Goal: Task Accomplishment & Management: Complete application form

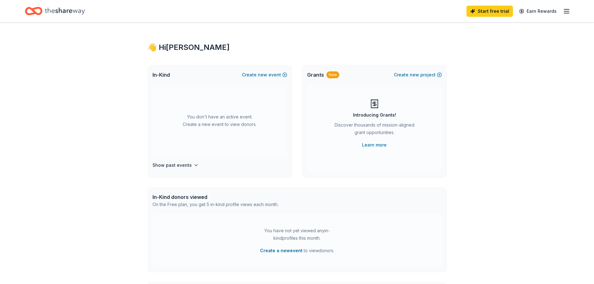
click at [28, 11] on icon "Home" at bounding box center [33, 11] width 17 height 15
click at [60, 12] on icon "Home" at bounding box center [65, 11] width 40 height 13
click at [185, 165] on h4 "Show past events" at bounding box center [172, 165] width 39 height 7
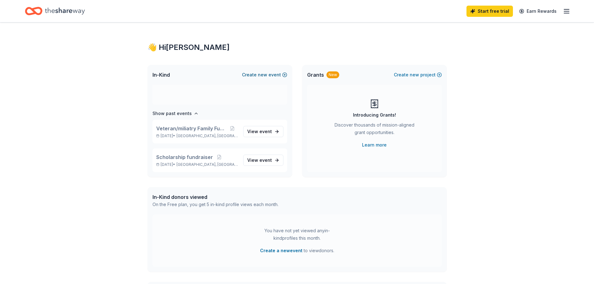
click at [260, 74] on span "new" at bounding box center [262, 74] width 9 height 7
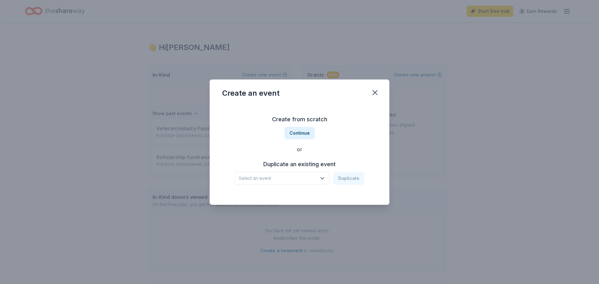
click at [323, 178] on icon "button" at bounding box center [322, 179] width 3 height 2
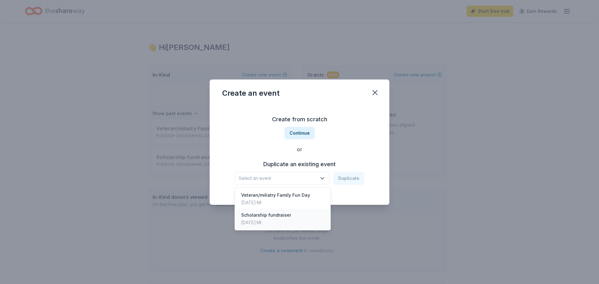
click at [260, 216] on div "Scholarship fundraiser" at bounding box center [266, 215] width 50 height 7
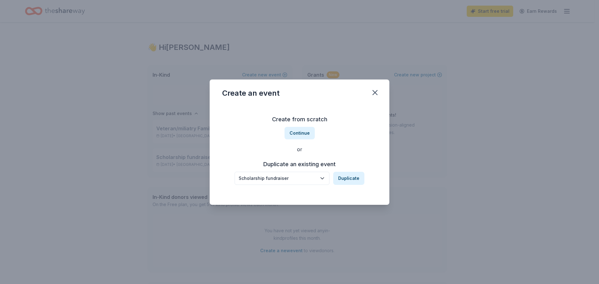
click at [324, 177] on icon "button" at bounding box center [322, 178] width 6 height 6
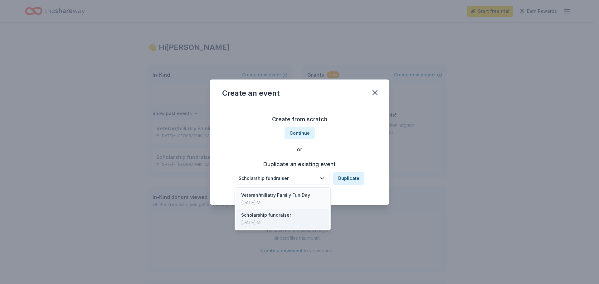
click at [290, 198] on div "Veteran/miliatry Family Fun Day" at bounding box center [275, 195] width 69 height 7
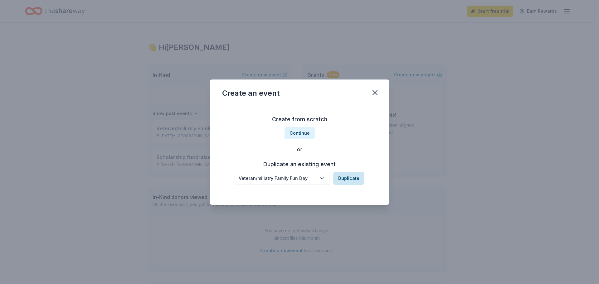
click at [352, 181] on button "Duplicate" at bounding box center [348, 178] width 31 height 13
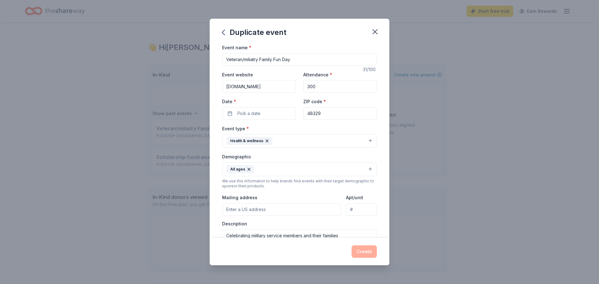
drag, startPoint x: 298, startPoint y: 61, endPoint x: 215, endPoint y: 60, distance: 83.0
click at [215, 60] on div "Event name * Veteran/miliatry Family Fun Day 31 /100 Event website [DOMAIN_NAME…" at bounding box center [300, 141] width 180 height 194
type input "Annual community meeting"
drag, startPoint x: 321, startPoint y: 86, endPoint x: 291, endPoint y: 88, distance: 29.4
click at [291, 88] on div "Event website [DOMAIN_NAME] Attendance * 300 Date * Pick a date ZIP code * 48329" at bounding box center [299, 95] width 155 height 49
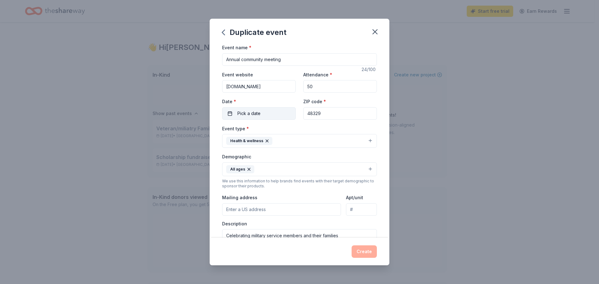
type input "50"
click at [264, 113] on button "Pick a date" at bounding box center [259, 113] width 74 height 12
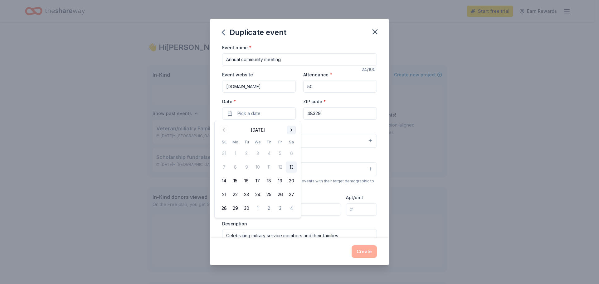
click at [291, 129] on button "Go to next month" at bounding box center [291, 130] width 9 height 9
click at [255, 182] on button "15" at bounding box center [257, 180] width 11 height 11
click at [323, 129] on div "Event type * Health & wellness" at bounding box center [299, 136] width 155 height 23
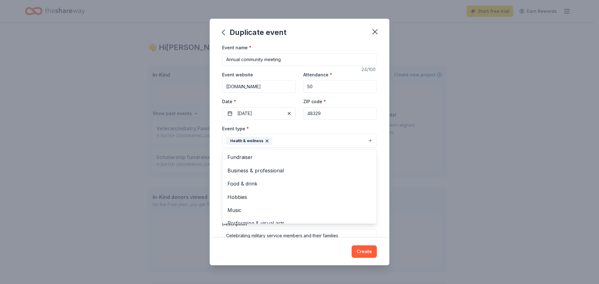
click at [268, 141] on icon "button" at bounding box center [267, 141] width 5 height 5
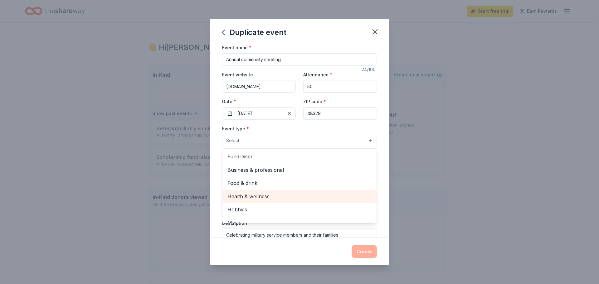
click at [267, 196] on span "Health & wellness" at bounding box center [299, 196] width 144 height 8
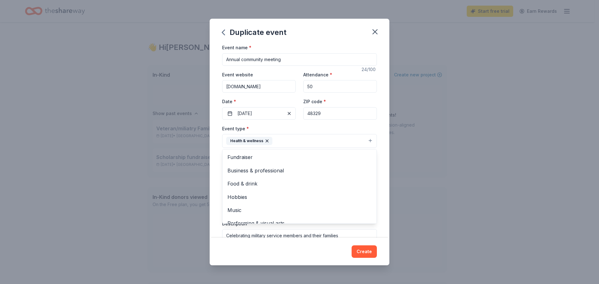
click at [376, 142] on div "Event name * Annual community meeting 24 /100 Event website [DOMAIN_NAME] Atten…" at bounding box center [300, 141] width 180 height 194
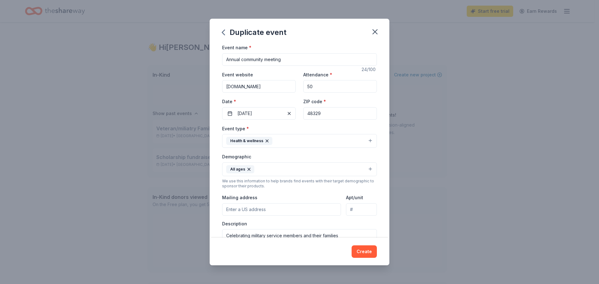
click at [333, 140] on button "Health & wellness" at bounding box center [299, 141] width 155 height 14
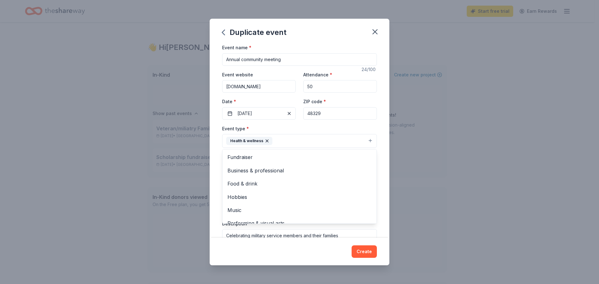
click at [379, 189] on div "Event name * Annual community meeting 24 /100 Event website [DOMAIN_NAME] Atten…" at bounding box center [300, 141] width 180 height 194
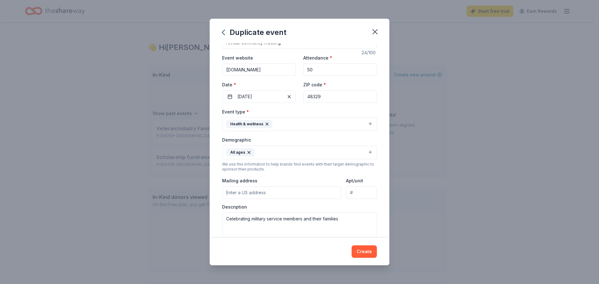
scroll to position [31, 0]
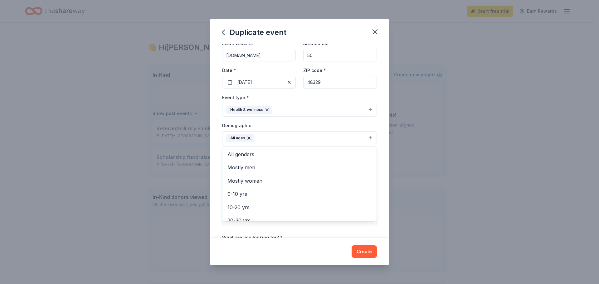
click at [248, 138] on icon "button" at bounding box center [248, 138] width 5 height 5
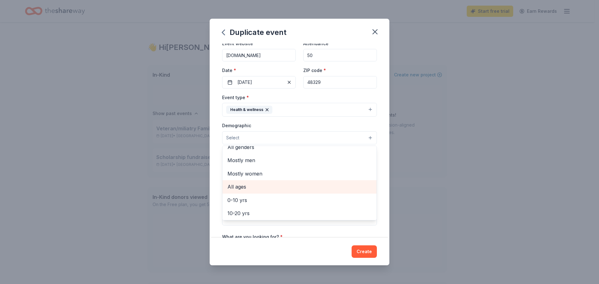
click at [257, 191] on span "All ages" at bounding box center [299, 187] width 144 height 8
click at [381, 208] on div "Event name * Annual community meeting 24 /100 Event website [DOMAIN_NAME] Atten…" at bounding box center [300, 141] width 180 height 194
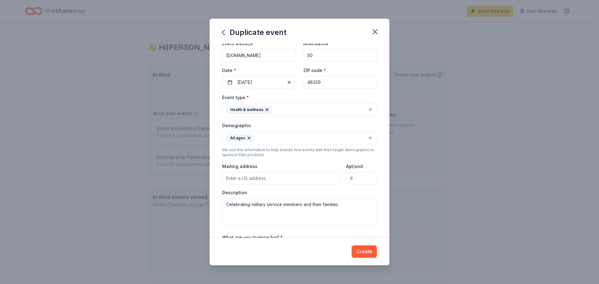
click at [268, 176] on input "Mailing address" at bounding box center [281, 178] width 119 height 12
type input "[STREET_ADDRESS][PERSON_NAME]"
drag, startPoint x: 348, startPoint y: 205, endPoint x: 221, endPoint y: 204, distance: 127.3
click at [221, 204] on div "Event name * Annual community meeting 24 /100 Event website [DOMAIN_NAME] Atten…" at bounding box center [300, 141] width 180 height 194
paste textarea "2025 Annual Meeting: Pumpkins, Progress & Purpose — a special evening dedicated…"
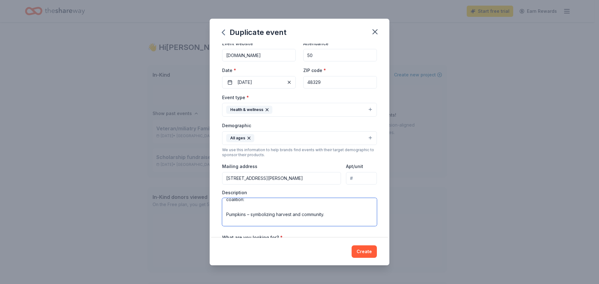
scroll to position [62, 0]
click at [270, 210] on textarea "2025 Annual Meeting: Pumpkins, Progress & Purpose — a special evening dedicated…" at bounding box center [299, 212] width 155 height 28
click at [255, 221] on textarea "2025 Annual Meeting: Pumpkins, Progress & Purpose — a special evening dedicated…" at bounding box center [299, 212] width 155 height 28
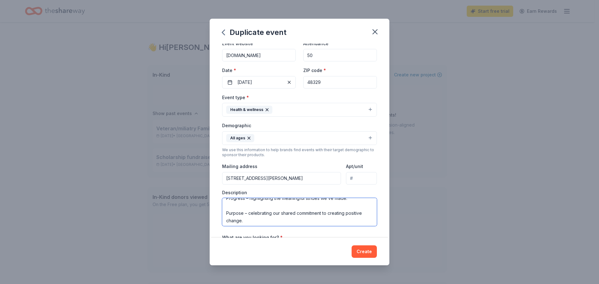
click at [255, 207] on textarea "2025 Annual Meeting: Pumpkins, Progress & Purpose — a special evening dedicated…" at bounding box center [299, 212] width 155 height 28
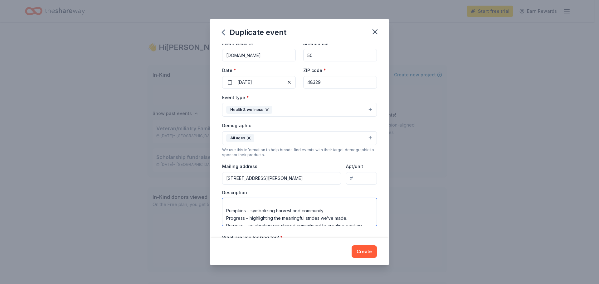
scroll to position [41, 0]
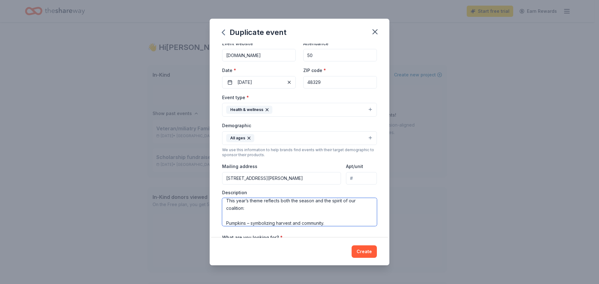
click at [255, 216] on textarea "2025 Annual Meeting: Pumpkins, Progress & Purpose — a special evening dedicated…" at bounding box center [299, 212] width 155 height 28
click at [250, 206] on textarea "2025 Annual Meeting: Pumpkins, Progress & Purpose — a special evening dedicated…" at bounding box center [299, 212] width 155 height 28
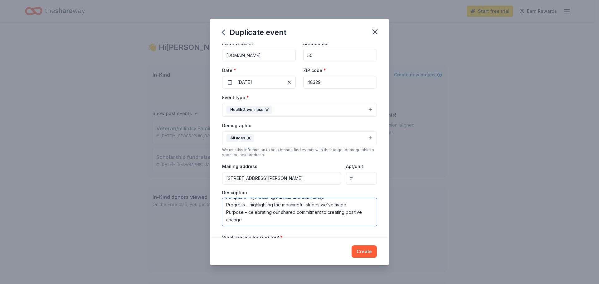
drag, startPoint x: 234, startPoint y: 204, endPoint x: 216, endPoint y: 203, distance: 18.1
click at [216, 203] on div "Event name * Annual community meeting 24 /100 Event website [DOMAIN_NAME] Atten…" at bounding box center [300, 141] width 180 height 194
click at [233, 208] on textarea "2025 Annual Meeting: Pumpkins, Progress & Purpose — a special evening dedicated…" at bounding box center [299, 212] width 155 height 28
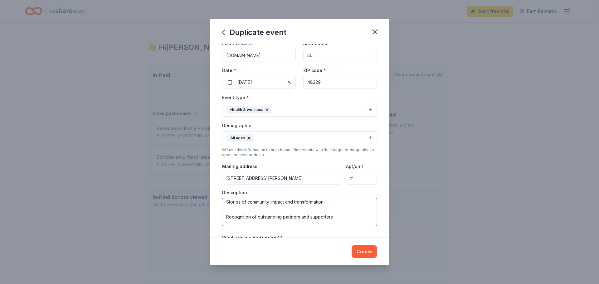
click at [241, 208] on textarea "2025 Annual Meeting: Pumpkins, Progress & Purpose — a special evening dedicated…" at bounding box center [299, 212] width 155 height 28
click at [236, 212] on textarea "2025 Annual Meeting: Pumpkins, Progress & Purpose — a special evening dedicated…" at bounding box center [299, 212] width 155 height 28
click at [363, 219] on textarea "2025 Annual Meeting: Pumpkins, Progress & Purpose — a special evening dedicated…" at bounding box center [299, 212] width 155 height 28
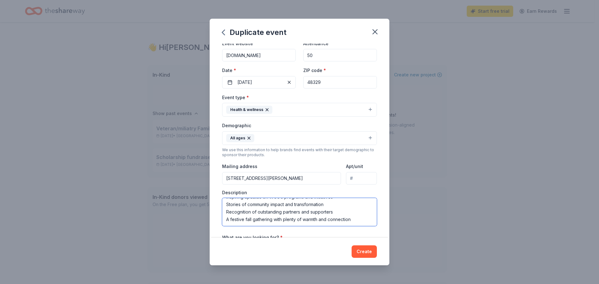
type textarea "2025 Annual Meeting: Pumpkins, Progress & Purpose — a special evening dedicated…"
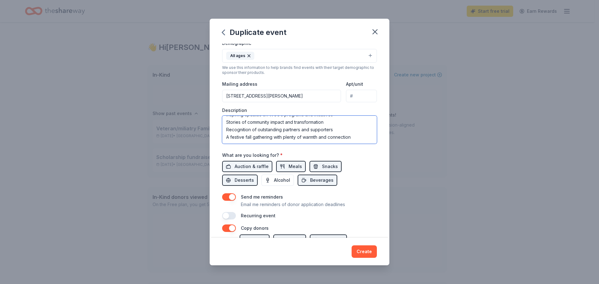
scroll to position [125, 0]
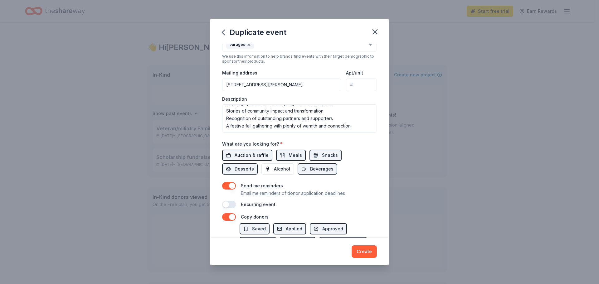
click at [255, 155] on span "Auction & raffle" at bounding box center [252, 155] width 34 height 7
click at [293, 154] on span "Meals" at bounding box center [295, 155] width 13 height 7
click at [284, 155] on button "Meals" at bounding box center [291, 155] width 30 height 11
click at [255, 155] on span "Auction & raffle" at bounding box center [252, 155] width 34 height 7
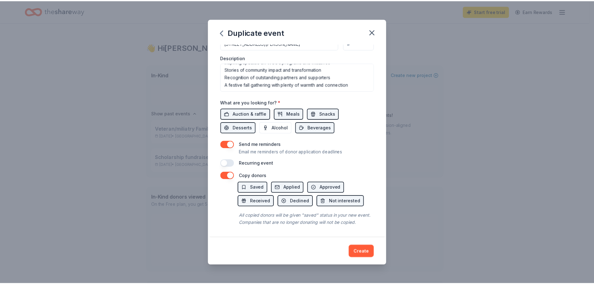
scroll to position [174, 0]
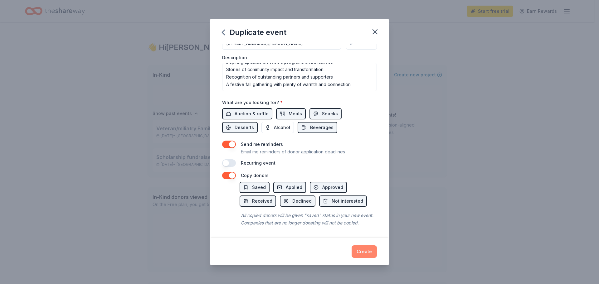
click at [364, 253] on button "Create" at bounding box center [364, 252] width 25 height 12
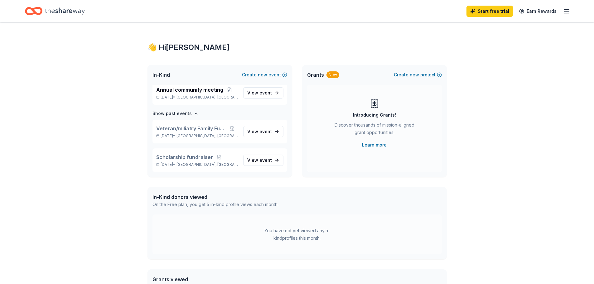
scroll to position [4, 0]
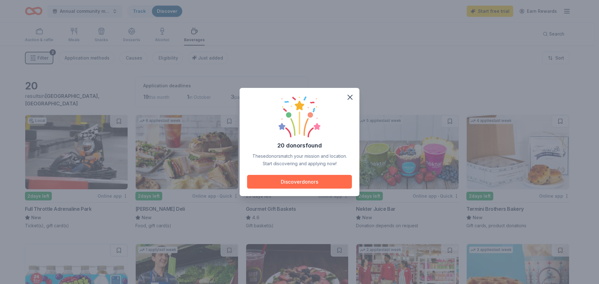
click at [312, 182] on button "Discover donors" at bounding box center [299, 182] width 105 height 14
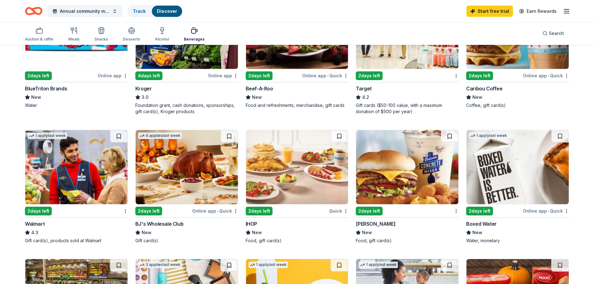
scroll to position [281, 0]
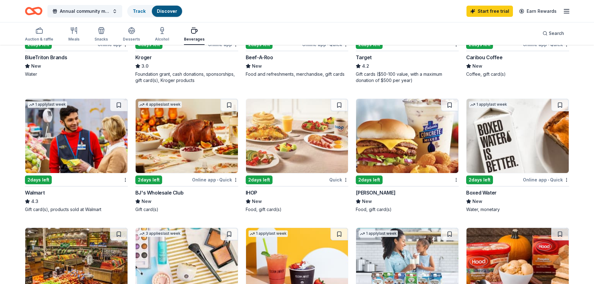
click at [404, 157] on img at bounding box center [407, 136] width 102 height 74
click at [260, 179] on div "2 days left" at bounding box center [259, 180] width 27 height 9
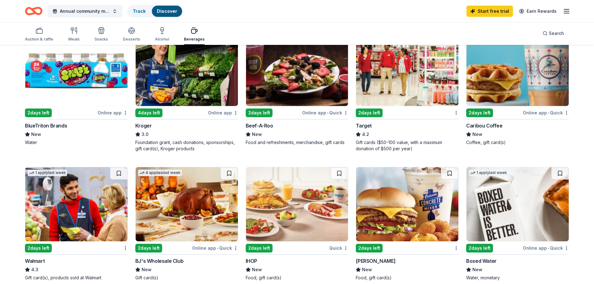
scroll to position [183, 0]
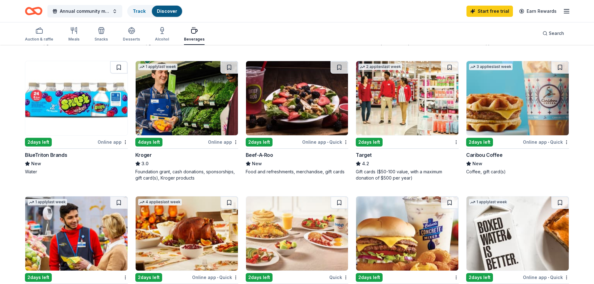
click at [184, 123] on img at bounding box center [187, 98] width 102 height 74
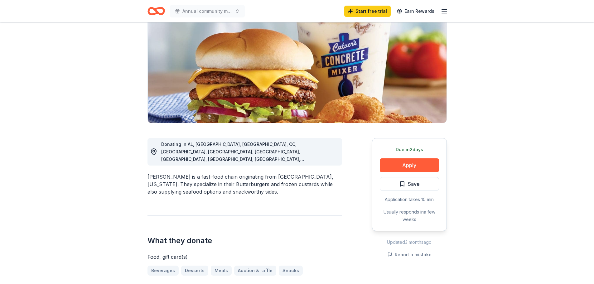
scroll to position [62, 0]
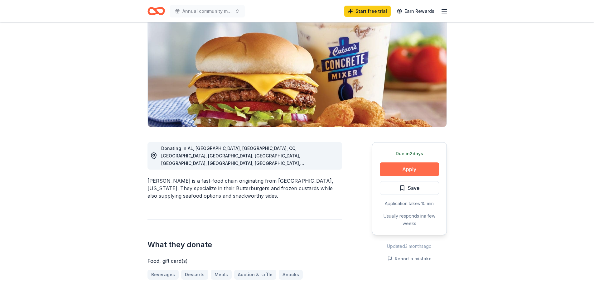
click at [412, 170] on button "Apply" at bounding box center [409, 170] width 59 height 14
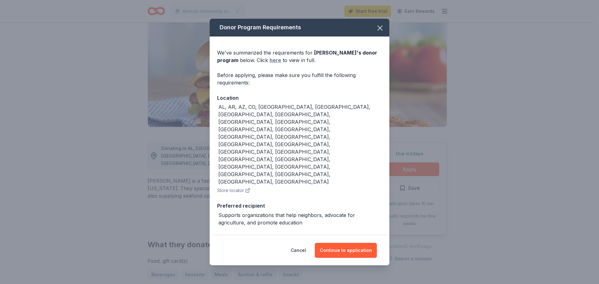
click at [270, 64] on link "here" at bounding box center [276, 59] width 12 height 7
click at [343, 243] on button "Continue to application" at bounding box center [346, 250] width 62 height 15
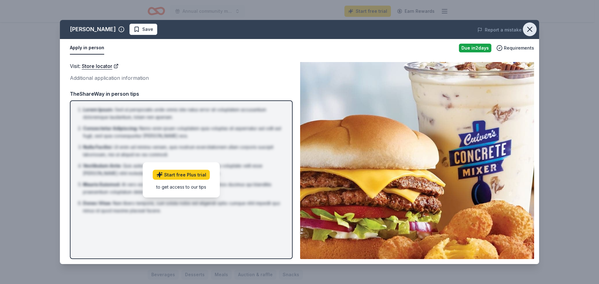
click at [531, 27] on icon "button" at bounding box center [529, 29] width 9 height 9
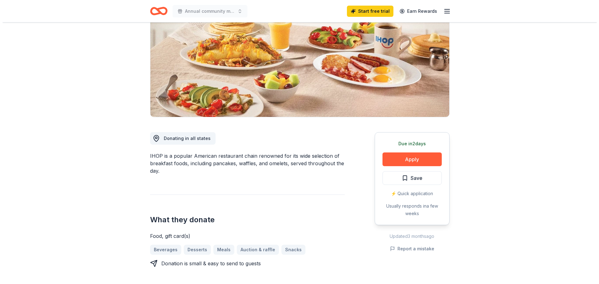
scroll to position [62, 0]
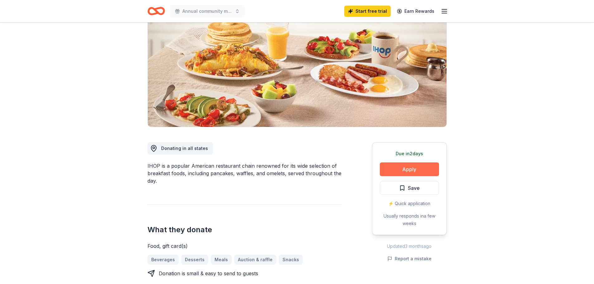
click at [402, 170] on button "Apply" at bounding box center [409, 170] width 59 height 14
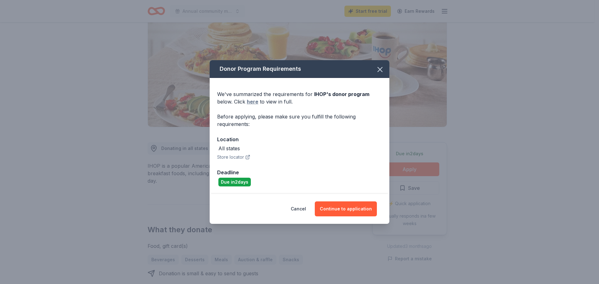
click at [256, 103] on link "here" at bounding box center [253, 101] width 12 height 7
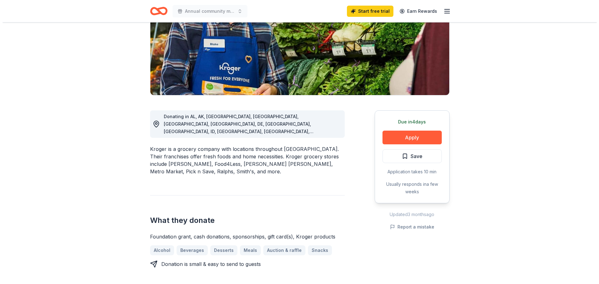
scroll to position [94, 0]
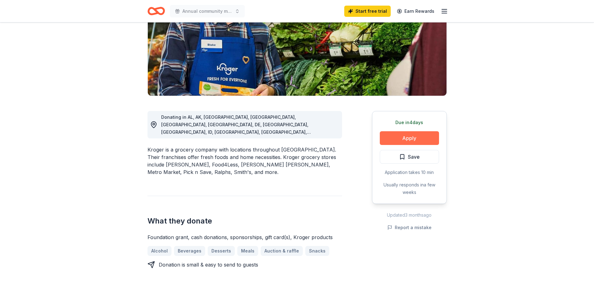
click at [402, 138] on button "Apply" at bounding box center [409, 138] width 59 height 14
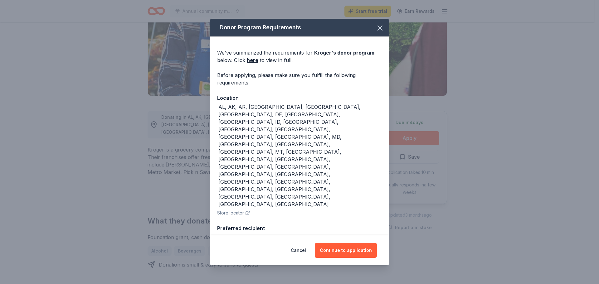
drag, startPoint x: 357, startPoint y: 244, endPoint x: 340, endPoint y: 176, distance: 69.5
click at [354, 205] on div "Donor Program Requirements We've summarized the requirements for [PERSON_NAME] …" at bounding box center [300, 142] width 180 height 247
click at [253, 64] on link "here" at bounding box center [253, 59] width 12 height 7
